Goal: Find specific page/section

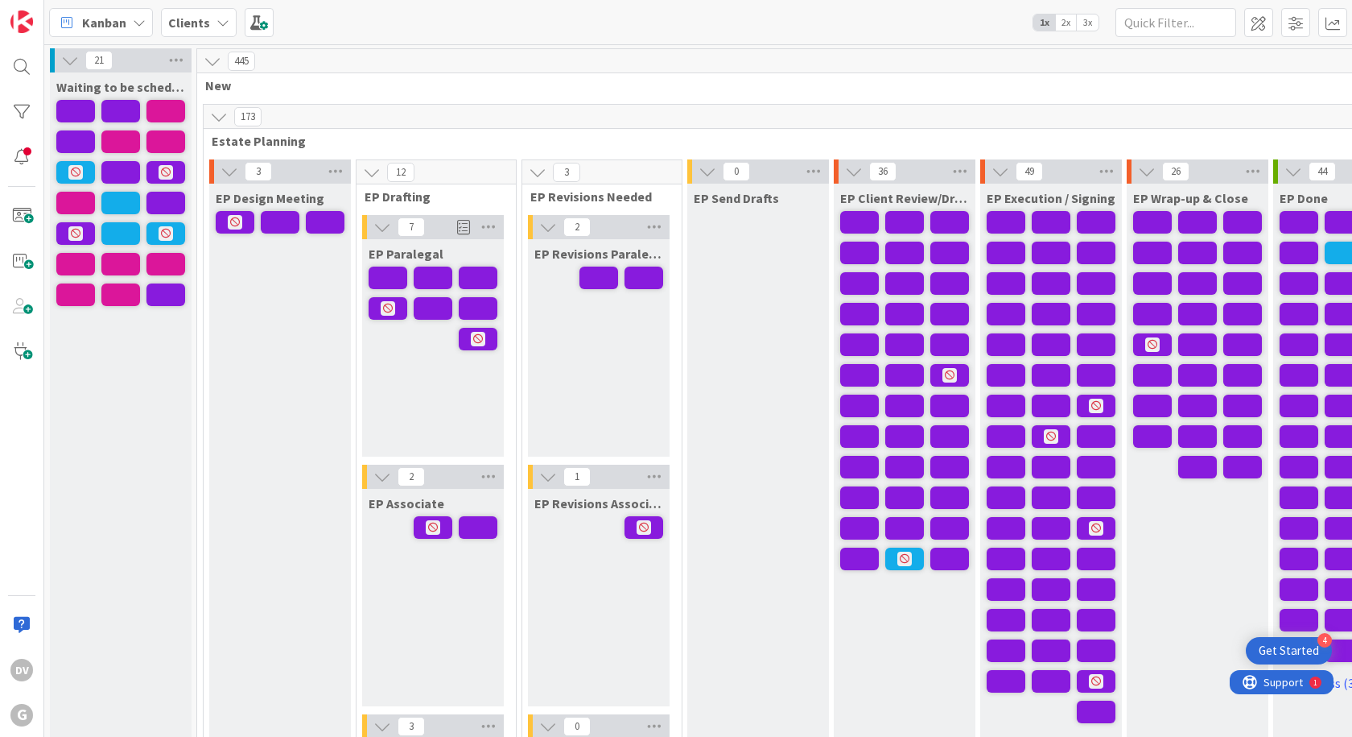
scroll to position [0, 300]
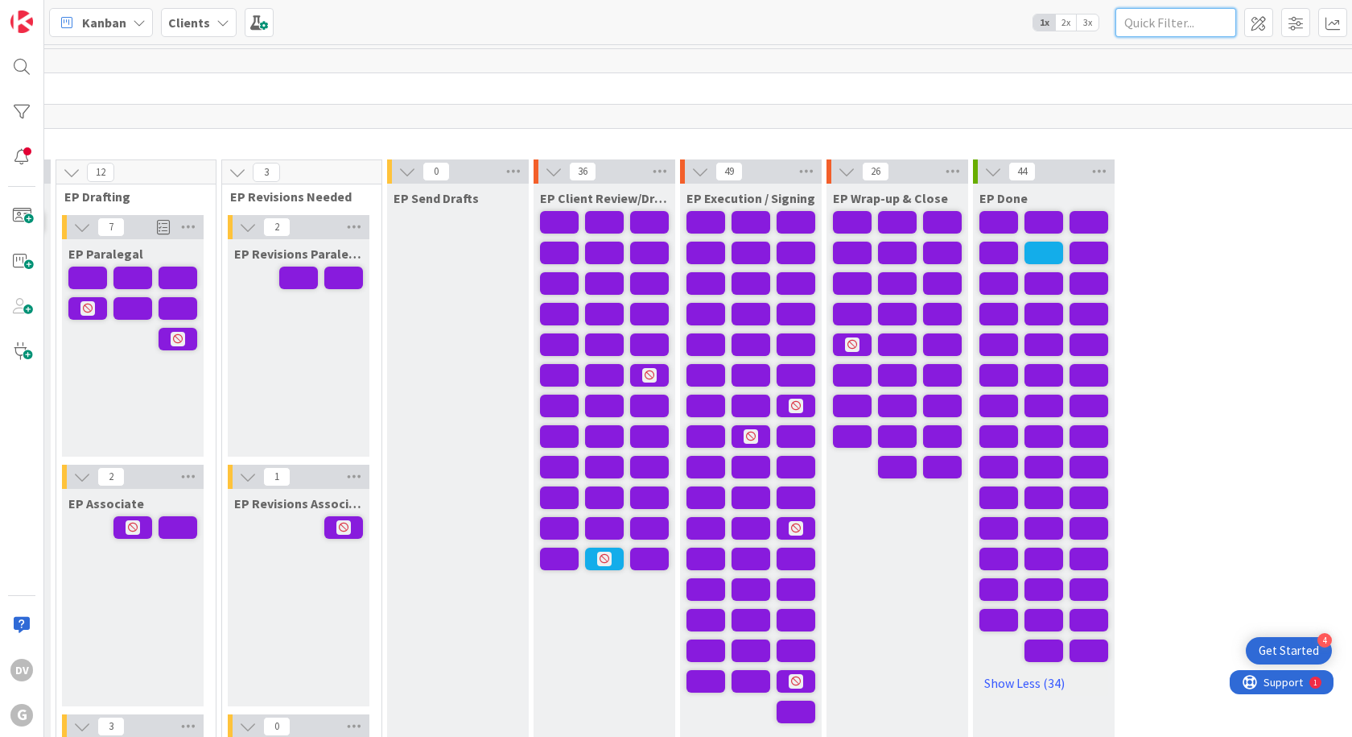
click at [1165, 19] on input "text" at bounding box center [1176, 22] width 121 height 29
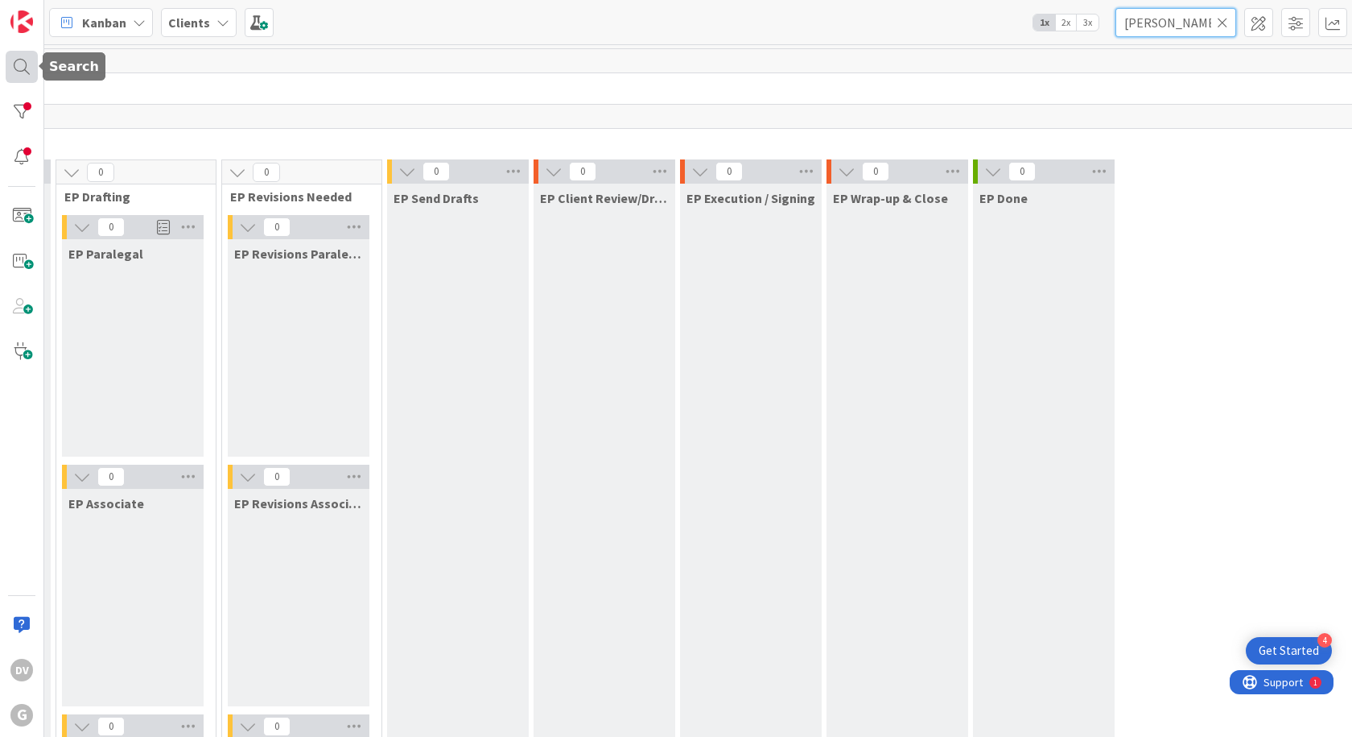
type input "[PERSON_NAME]"
click at [21, 59] on div at bounding box center [22, 67] width 32 height 32
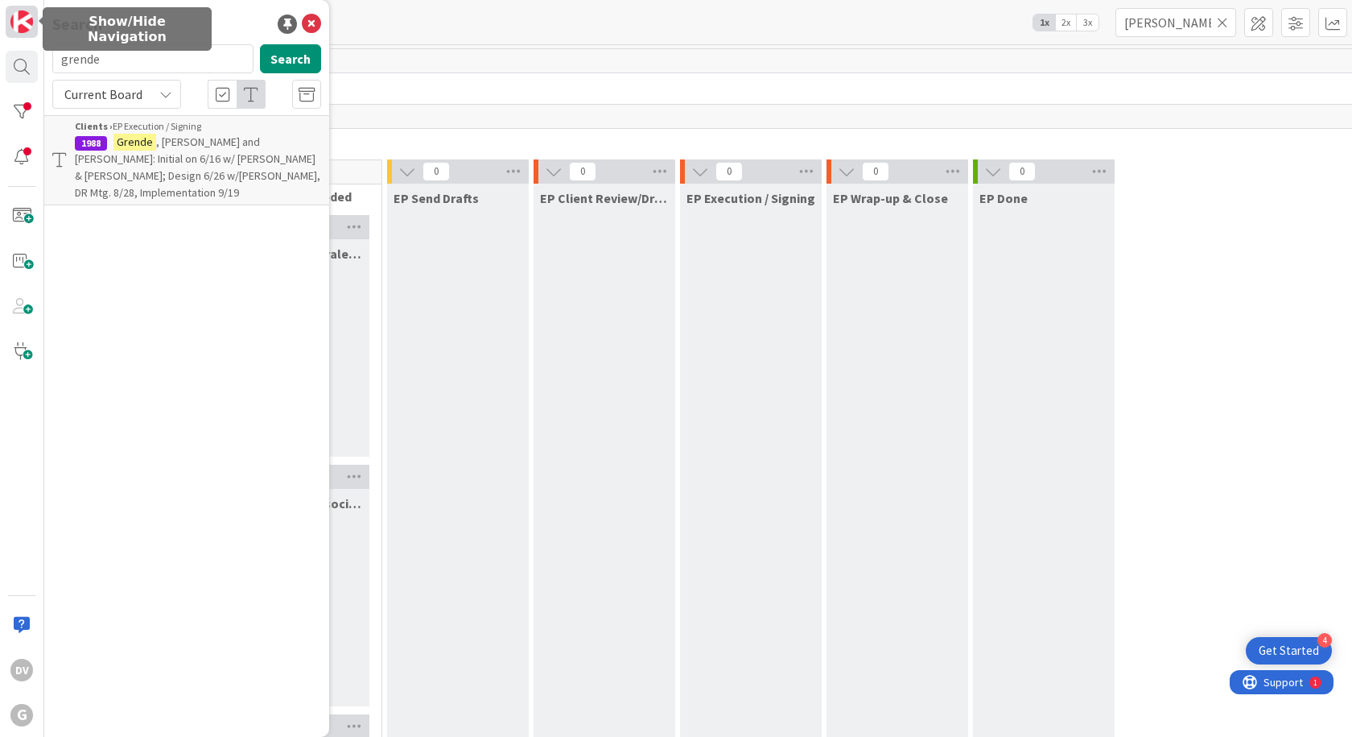
drag, startPoint x: 166, startPoint y: 55, endPoint x: 27, endPoint y: 30, distance: 141.5
click at [27, 30] on div "DV G Search grende Search Current Board Clients › EP Execution / Signing 1988 […" at bounding box center [22, 368] width 44 height 737
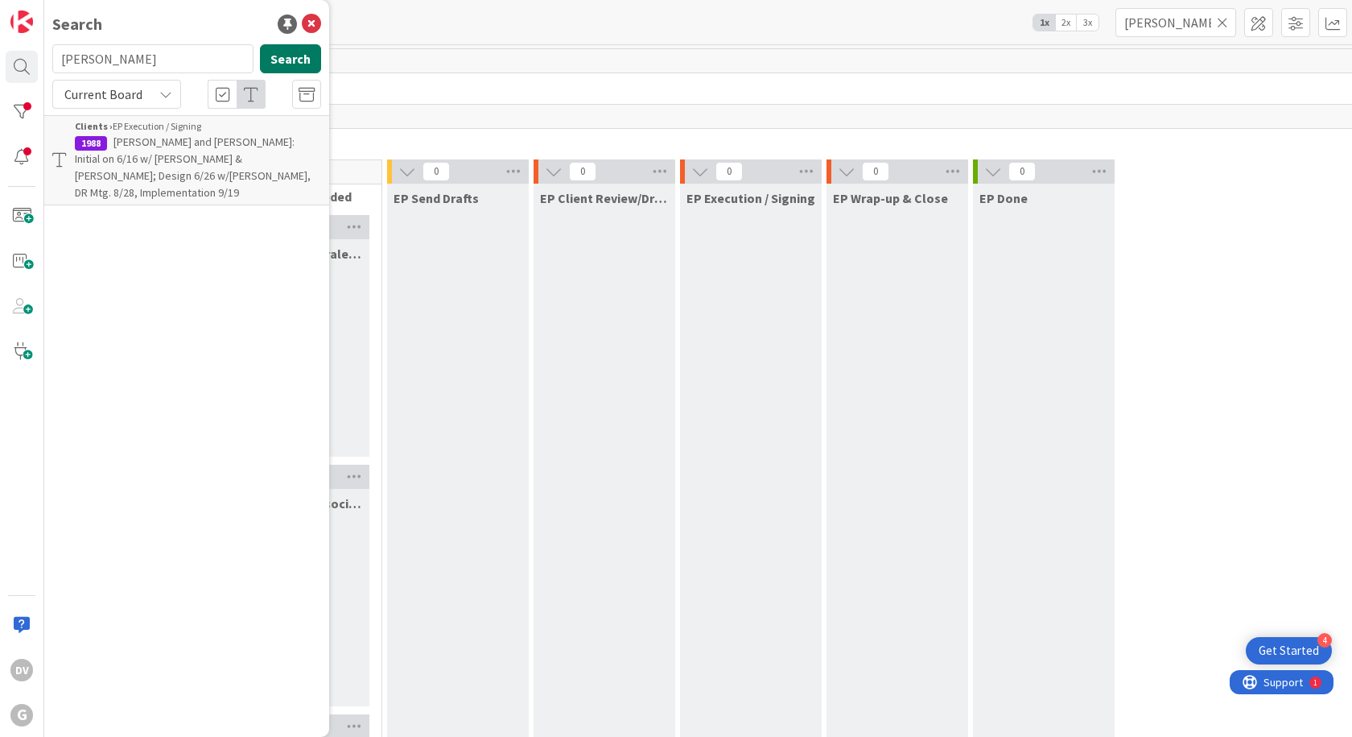
type input "[PERSON_NAME]"
click at [298, 45] on button "Search" at bounding box center [290, 58] width 61 height 29
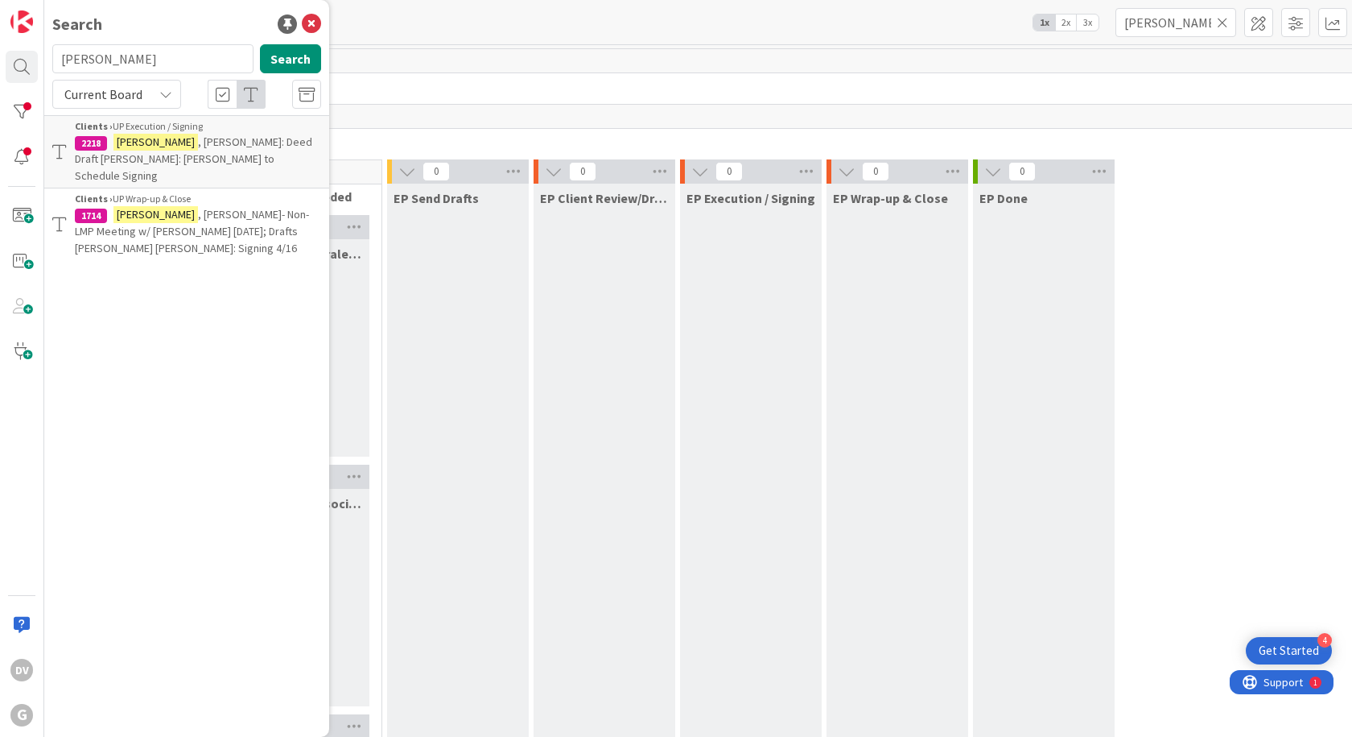
click at [200, 155] on p "[PERSON_NAME]: Deed Draft [PERSON_NAME]: [PERSON_NAME] to Schedule Signing" at bounding box center [198, 159] width 246 height 51
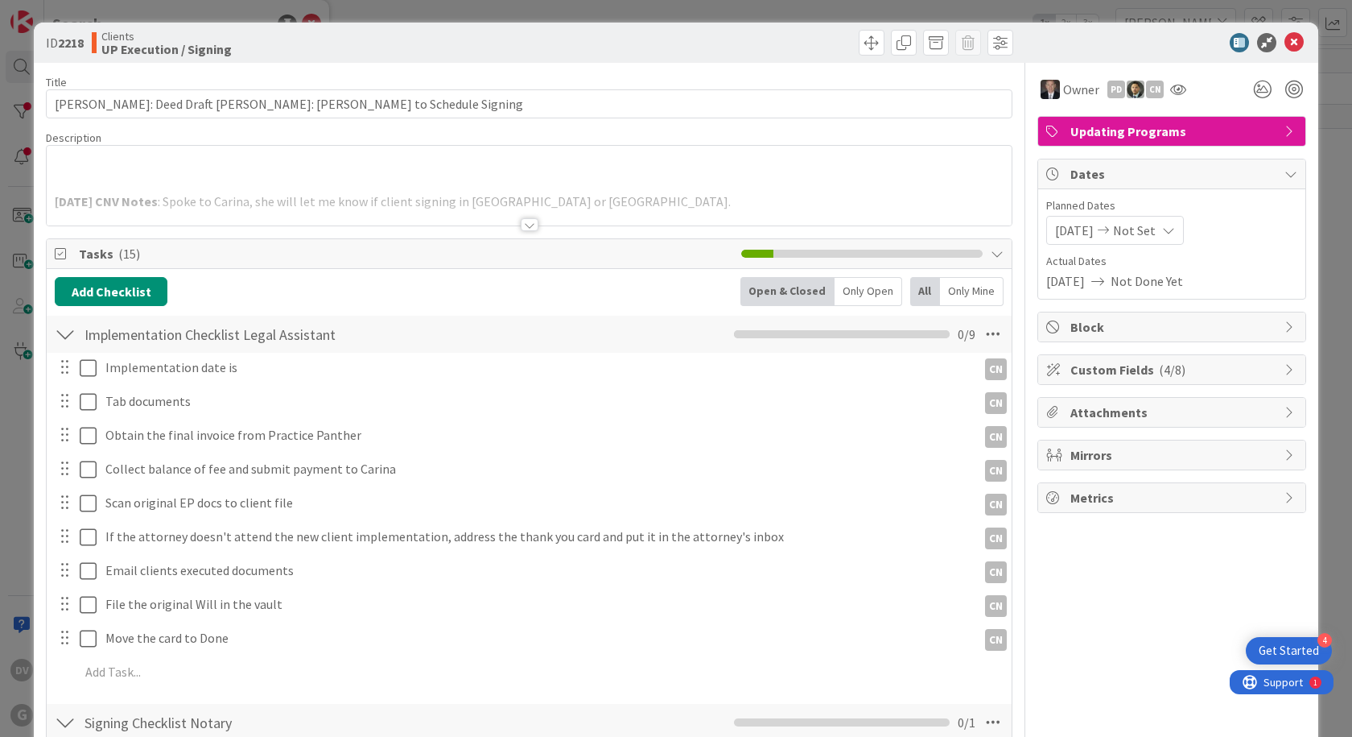
click at [334, 206] on div at bounding box center [529, 204] width 965 height 41
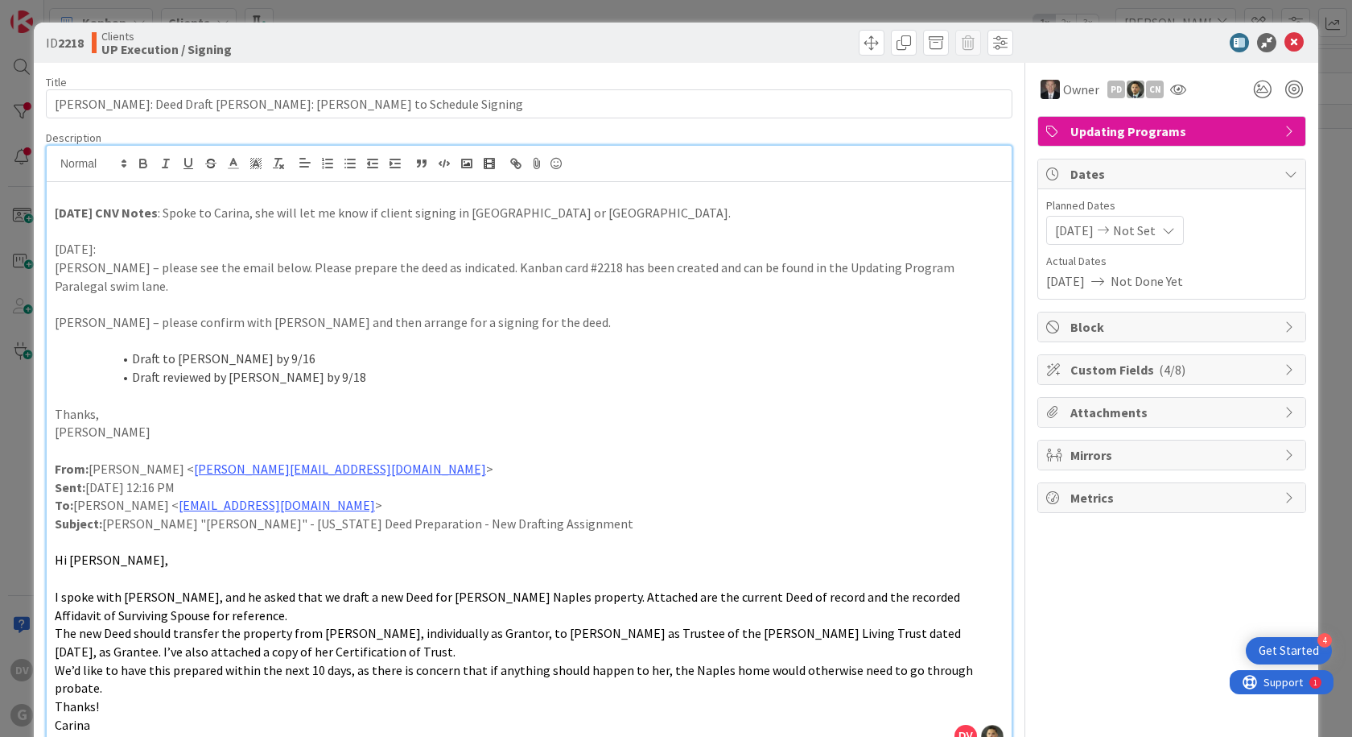
click at [52, 212] on div "[DATE] CNV Notes : Spoke to Carina, she will let me know if client signing in […" at bounding box center [529, 466] width 965 height 568
click at [158, 215] on p "[DATE] CNV Notes : Spoke to Carina, she will let me know if client signing in […" at bounding box center [529, 213] width 949 height 19
click at [60, 214] on strong "[DATE] CNV Notes" at bounding box center [106, 212] width 103 height 16
click at [57, 215] on strong "[DATE] CNV Notes" at bounding box center [106, 212] width 103 height 16
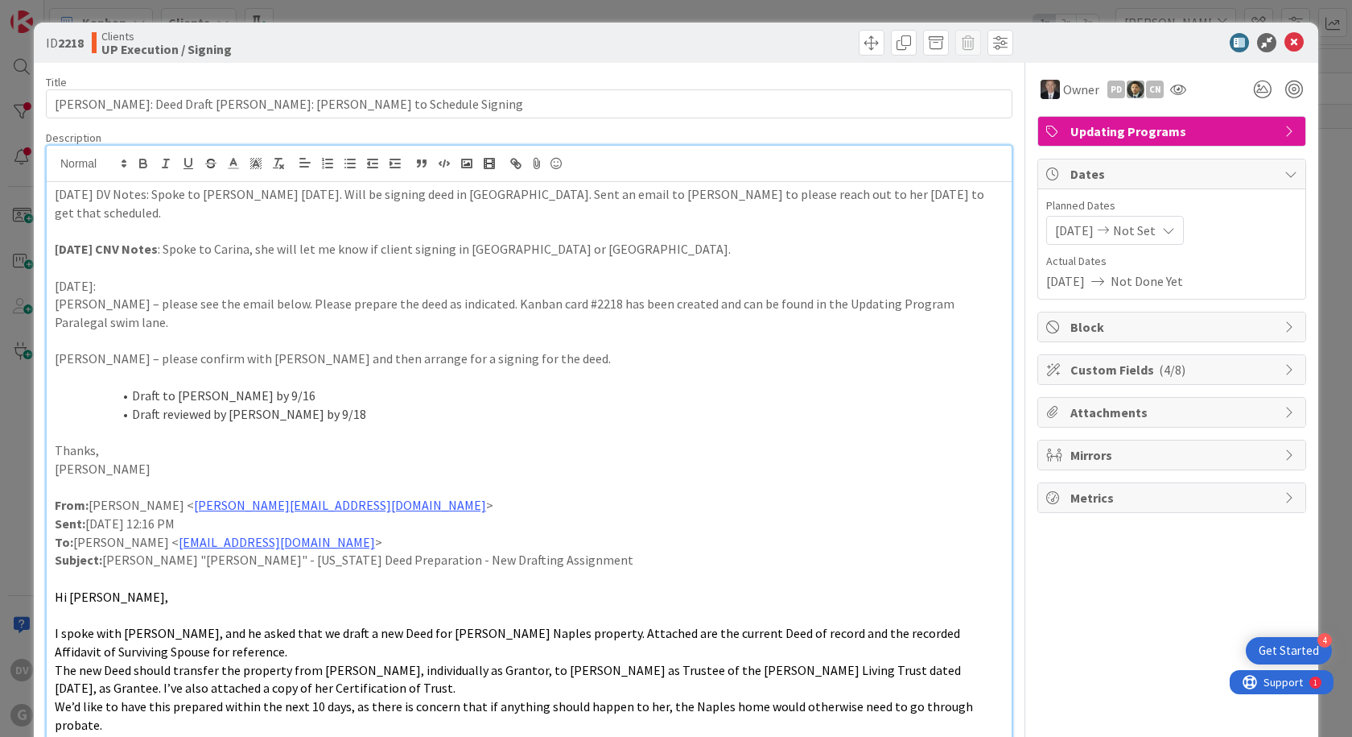
click at [716, 196] on p "[DATE] DV Notes: Spoke to [PERSON_NAME] [DATE]. Will be signing deed in [GEOGRA…" at bounding box center [529, 203] width 949 height 36
click at [53, 197] on div "[DATE] DV Notes: Spoke to [PERSON_NAME] [DATE]. Will be signing deed in [GEOGRA…" at bounding box center [529, 484] width 965 height 605
drag, startPoint x: 53, startPoint y: 200, endPoint x: 160, endPoint y: 200, distance: 107.1
click at [160, 200] on div "[DATE] DV Notes: Spoke to [PERSON_NAME] [DATE]. Will be signing deed in [GEOGRA…" at bounding box center [529, 484] width 965 height 605
click at [143, 163] on icon "button" at bounding box center [143, 165] width 6 height 4
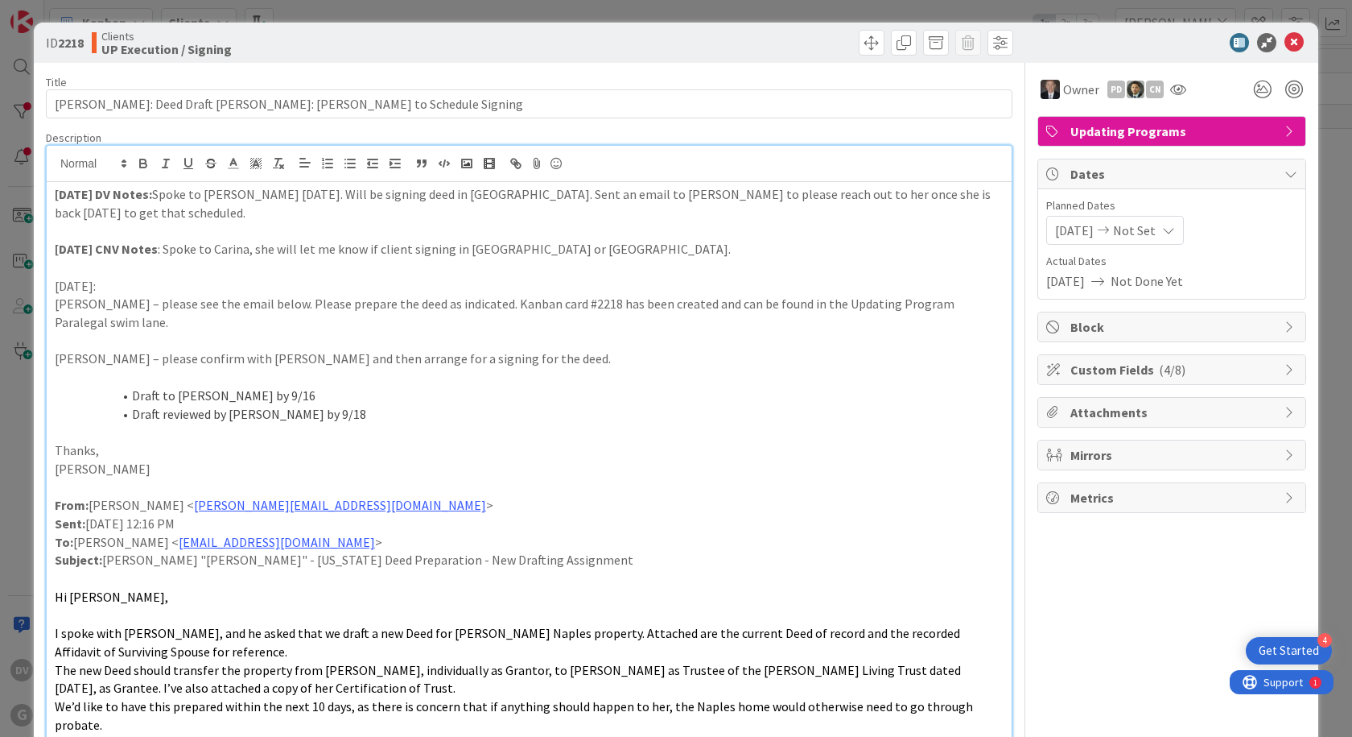
click at [320, 251] on p "[DATE] CNV Notes : Spoke to Carina, she will let me know if client signing in […" at bounding box center [529, 249] width 949 height 19
click at [129, 215] on p "[DATE] DV Notes: Spoke to [PERSON_NAME] [DATE]. Will be signing deed in [GEOGRA…" at bounding box center [529, 203] width 949 height 36
click at [1285, 43] on icon at bounding box center [1294, 42] width 19 height 19
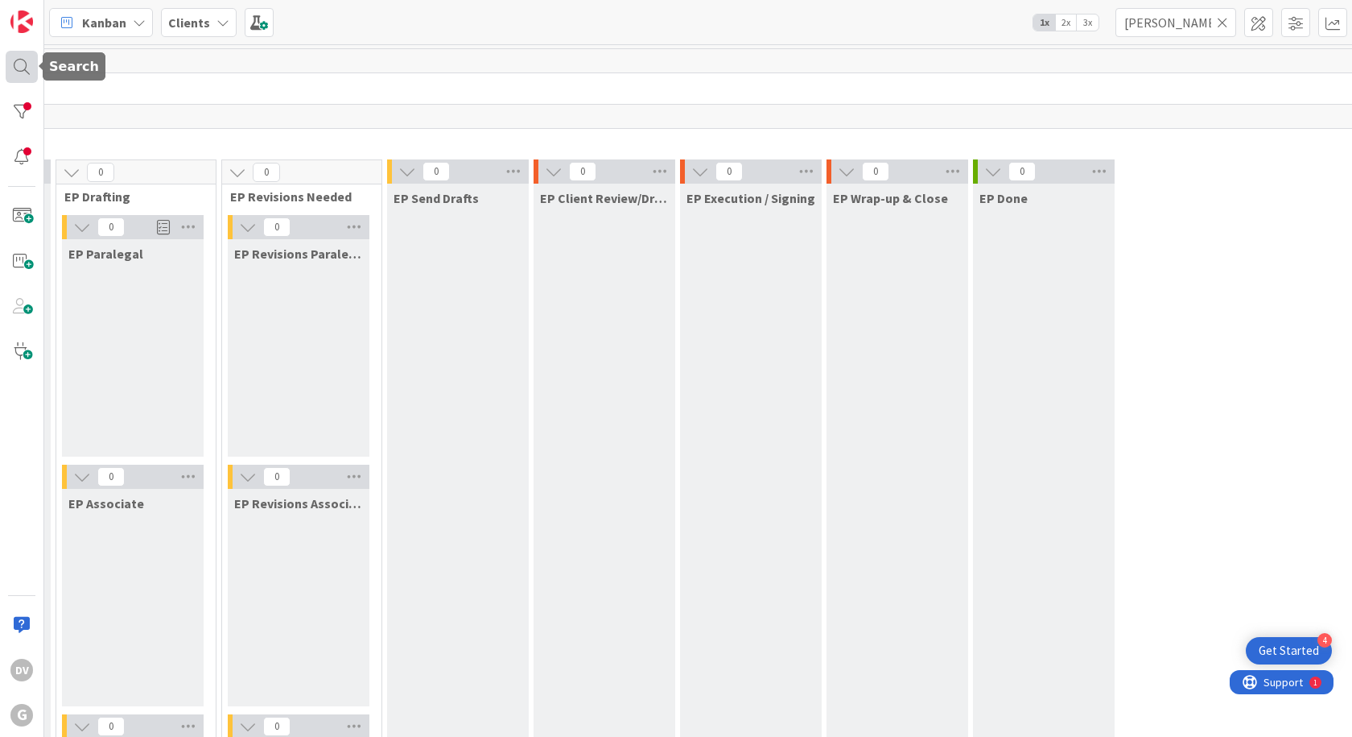
click at [22, 61] on div at bounding box center [22, 67] width 32 height 32
